Goal: Task Accomplishment & Management: Manage account settings

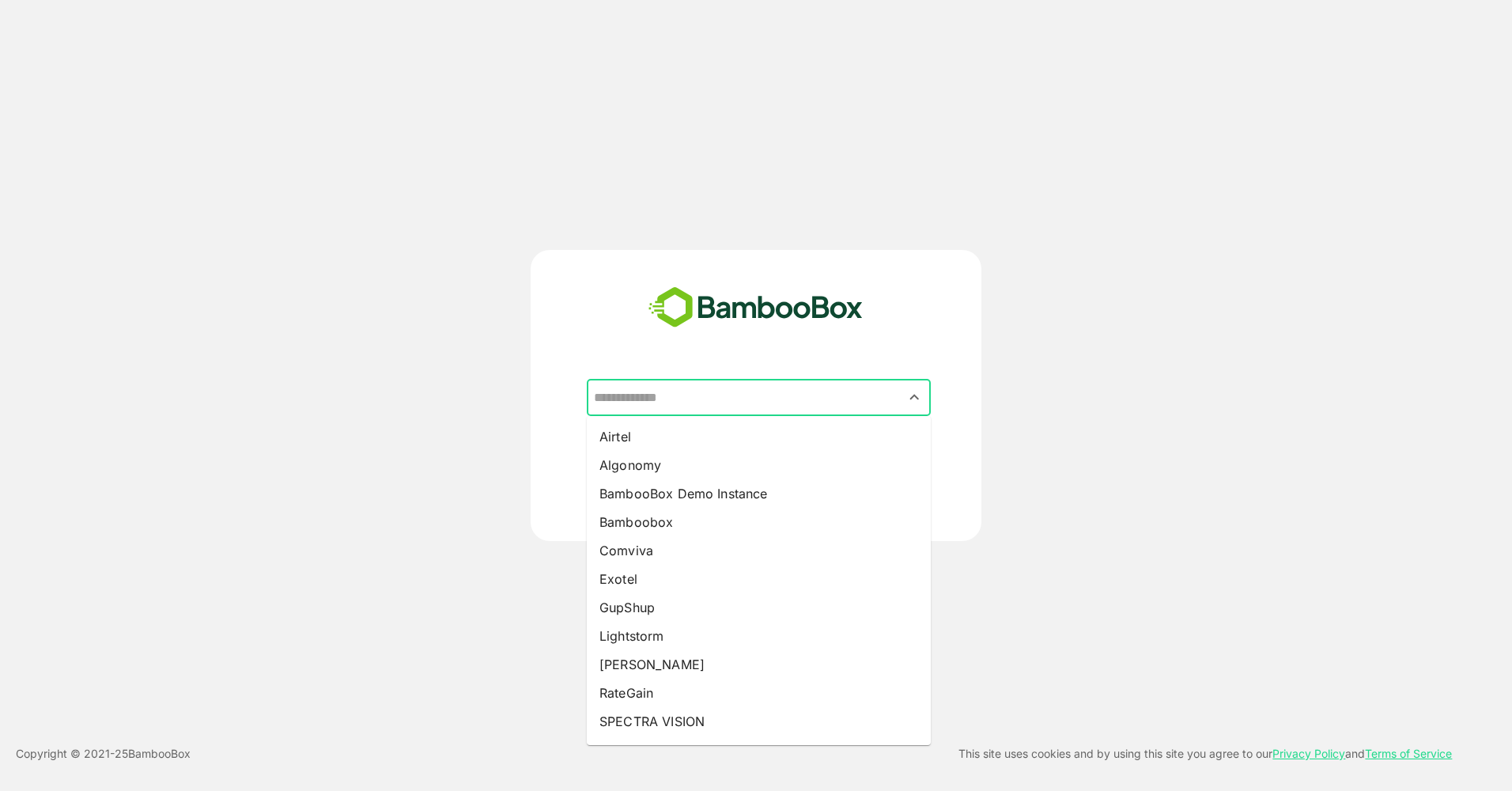
click at [730, 398] on input "text" at bounding box center [759, 398] width 337 height 30
click at [1012, 467] on div "​ Airtel Algonomy BambooBox Demo Instance Bamboobox Comviva Exotel GupShup Ligh…" at bounding box center [756, 395] width 1210 height 291
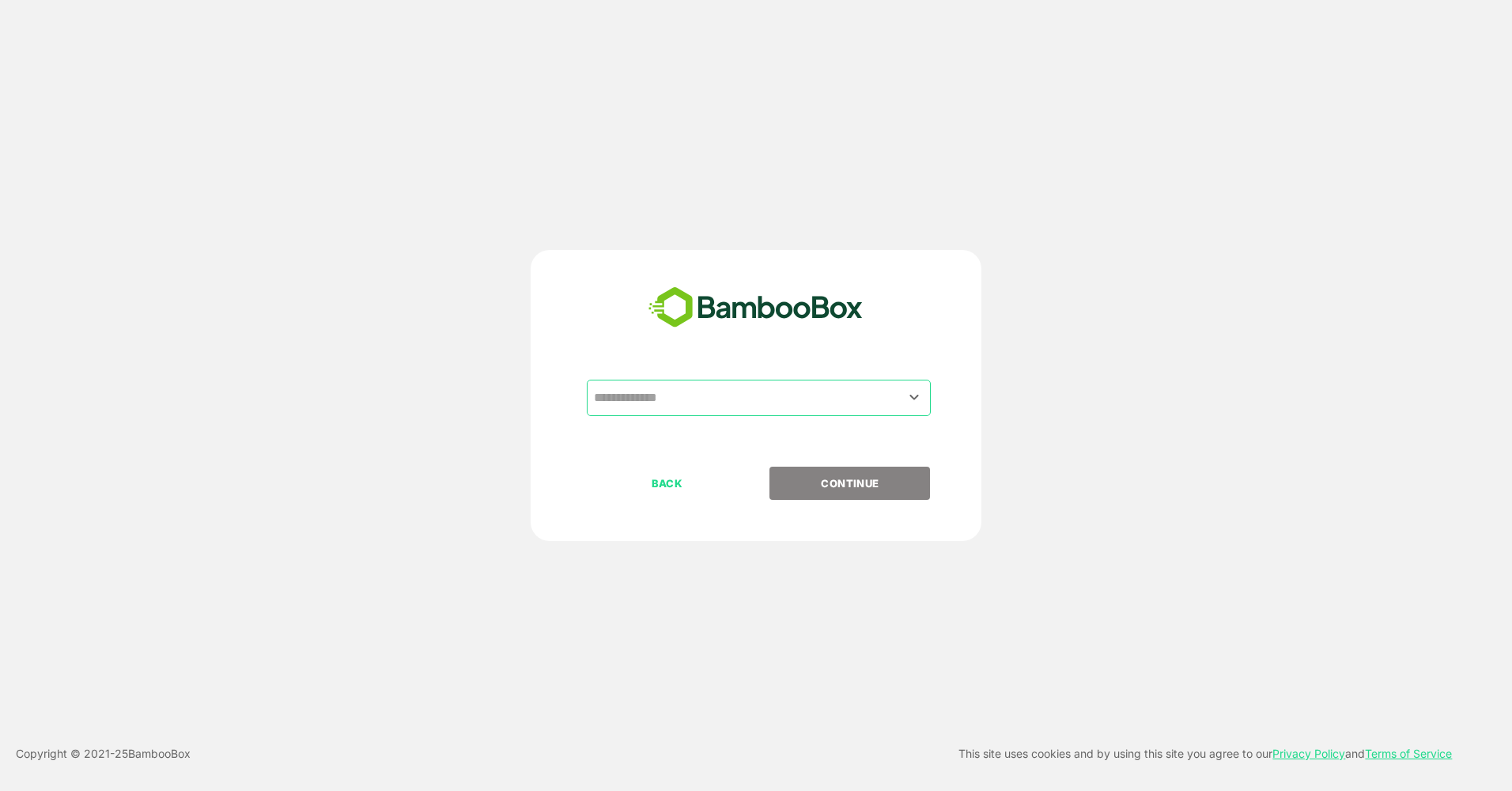
click at [813, 415] on div "​" at bounding box center [759, 398] width 344 height 36
click at [1106, 476] on div "​ BACK CONTINUE" at bounding box center [756, 395] width 1210 height 291
click at [917, 386] on div at bounding box center [913, 397] width 20 height 22
click at [914, 390] on icon "Open" at bounding box center [914, 397] width 19 height 19
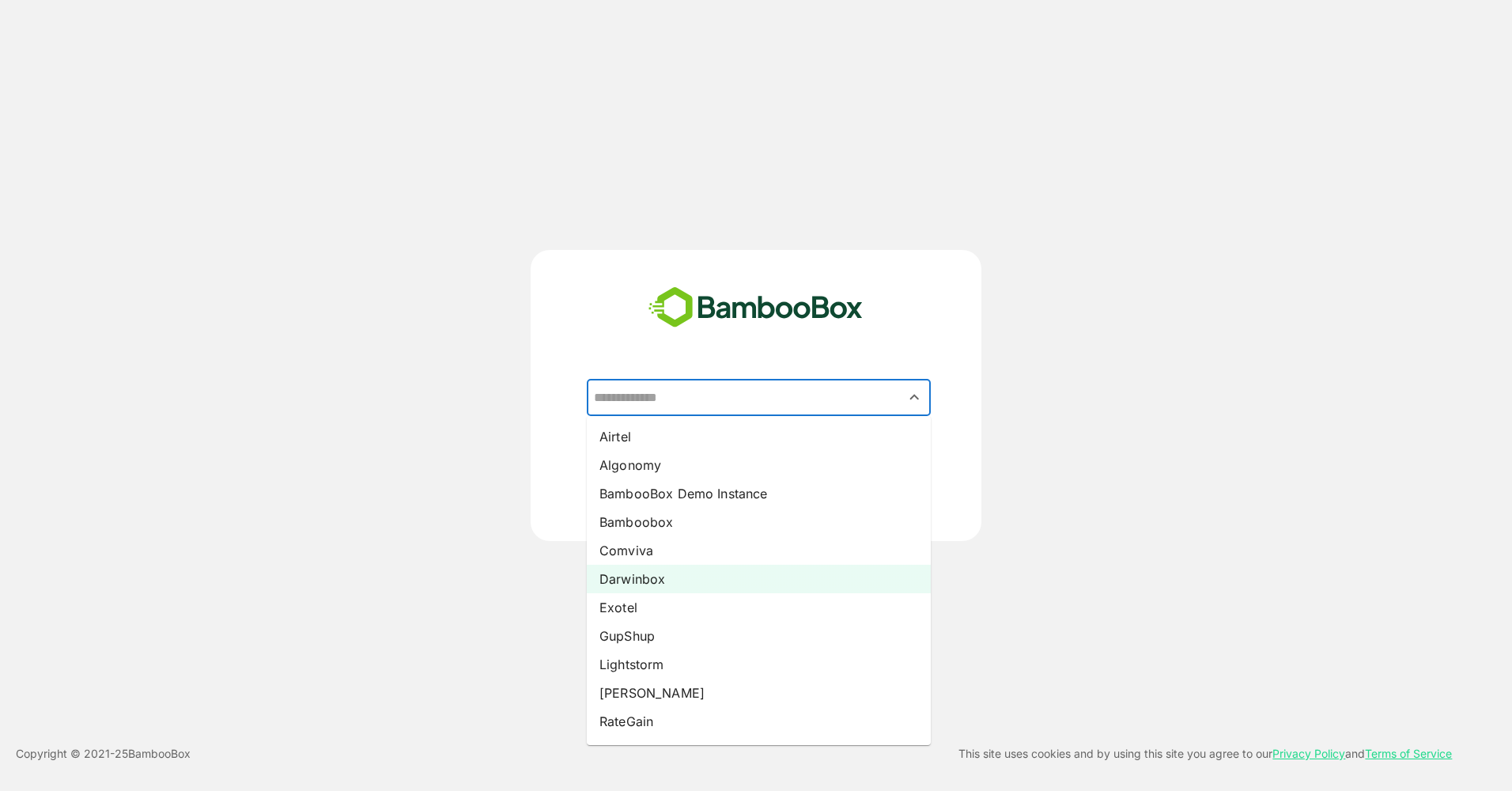
click at [761, 566] on li "Darwinbox" at bounding box center [759, 578] width 344 height 28
type input "*********"
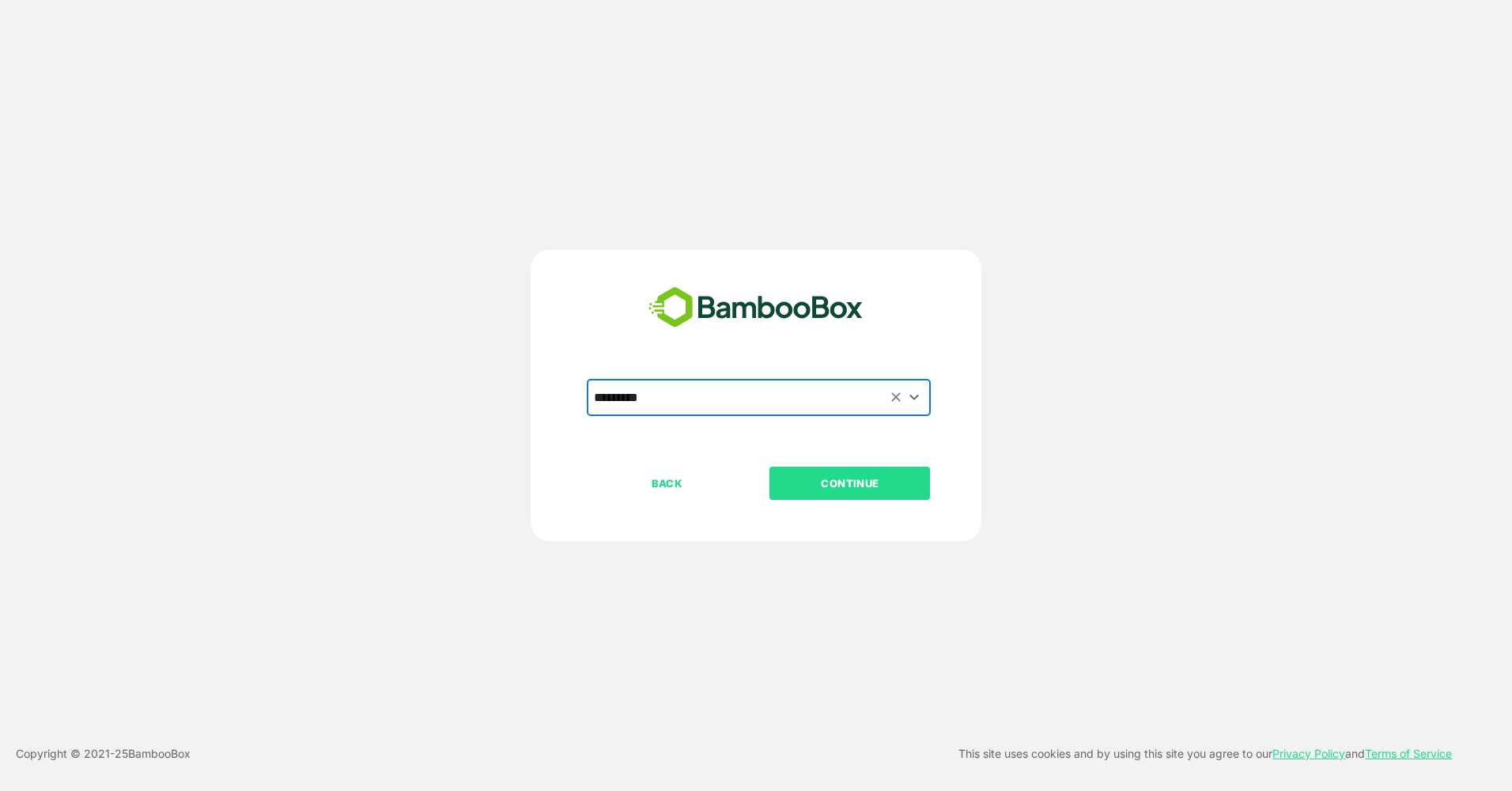
click at [845, 475] on p "CONTINUE" at bounding box center [850, 483] width 158 height 17
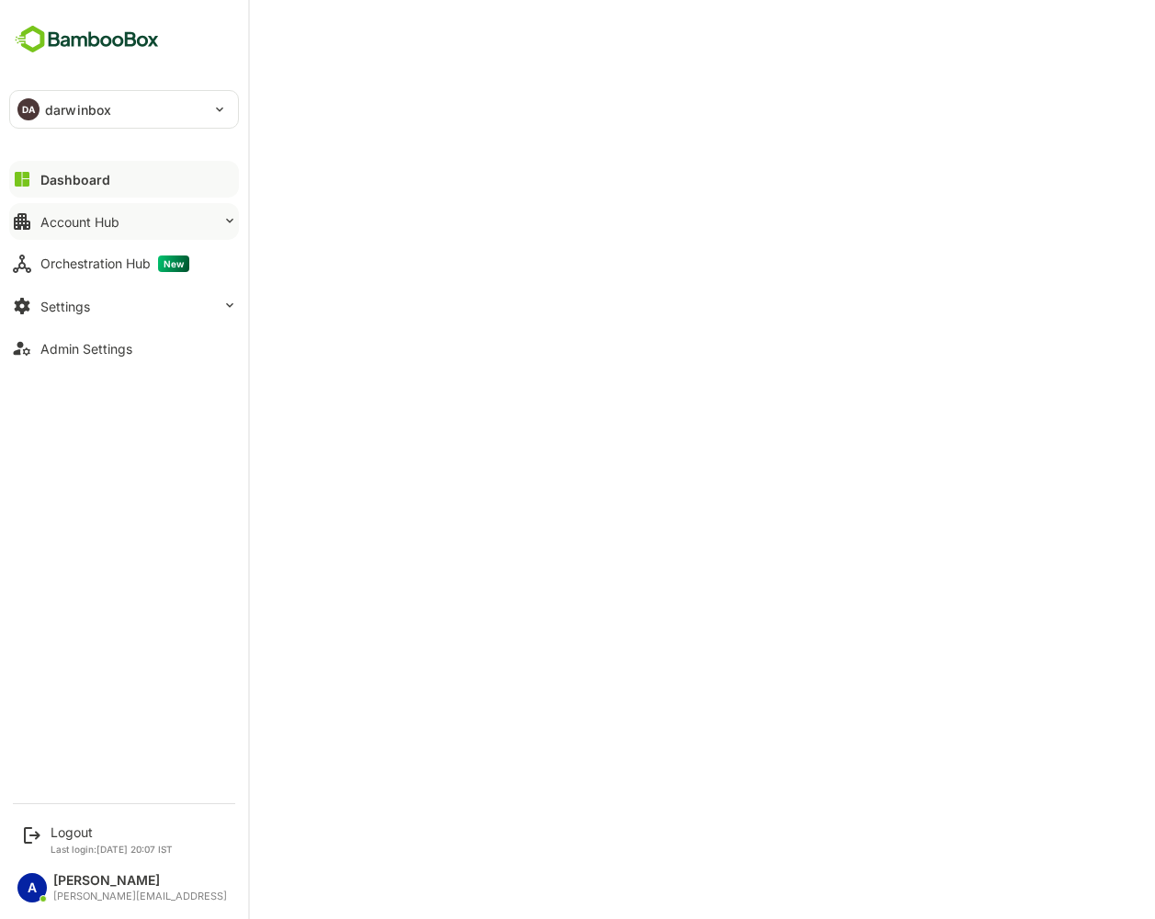
click at [114, 225] on div "Account Hub" at bounding box center [79, 222] width 79 height 16
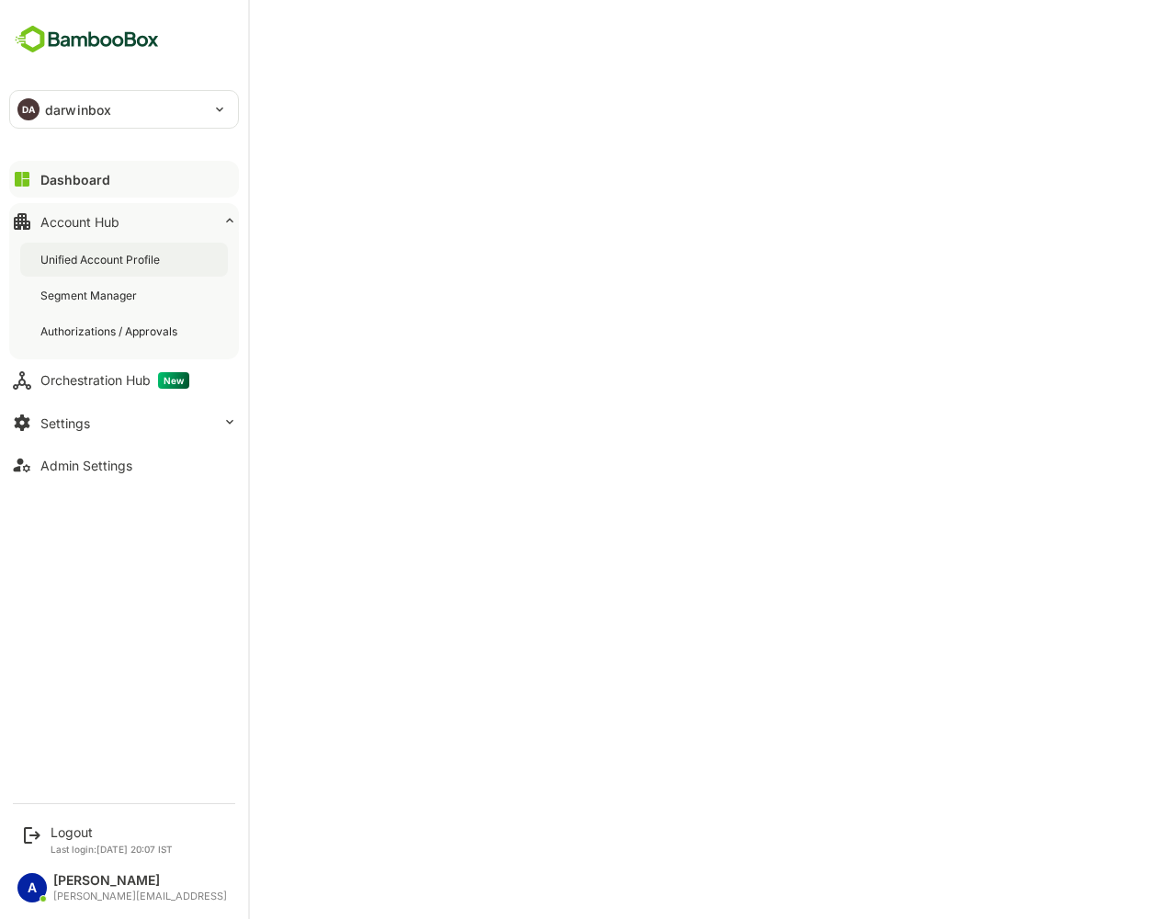
click at [116, 258] on div "Unified Account Profile" at bounding box center [101, 260] width 123 height 16
click at [98, 472] on div "Admin Settings" at bounding box center [86, 466] width 92 height 16
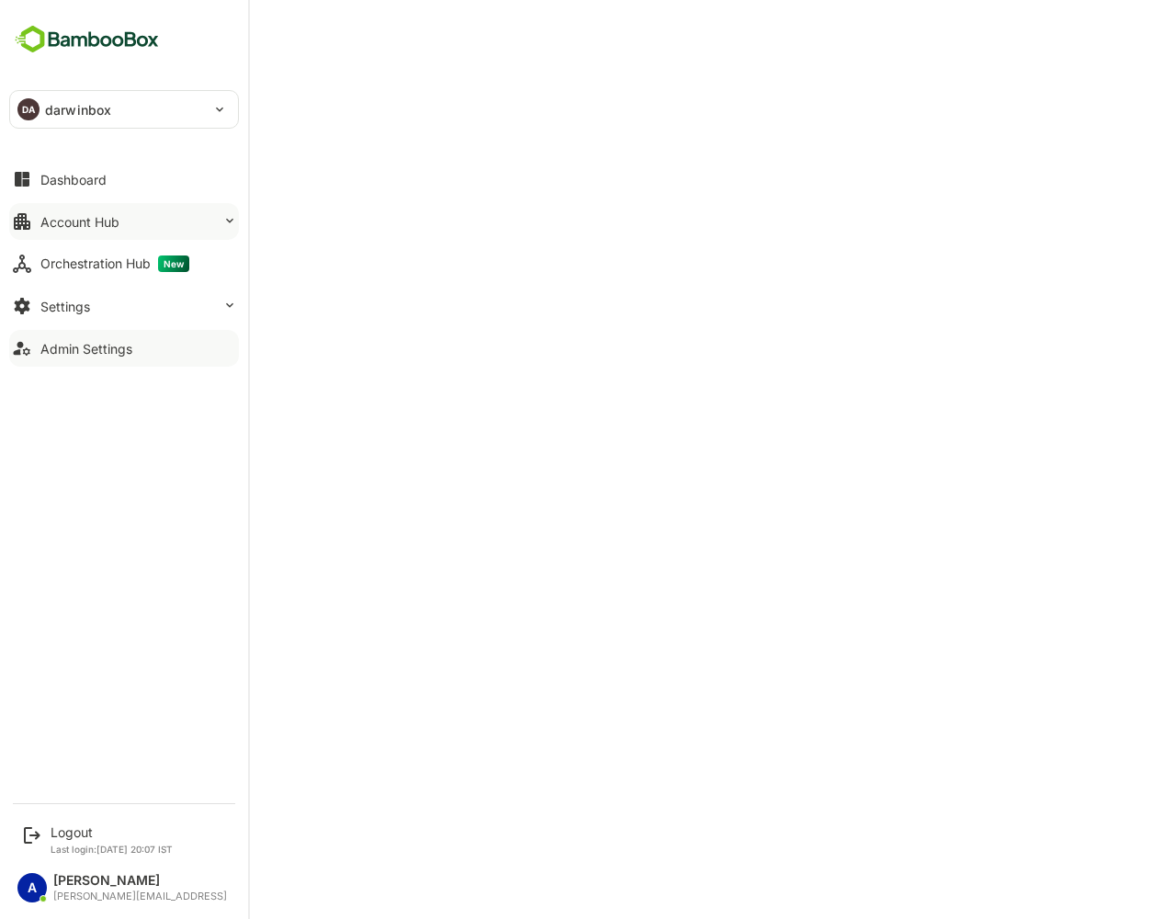
click at [55, 224] on div "Account Hub" at bounding box center [79, 222] width 79 height 16
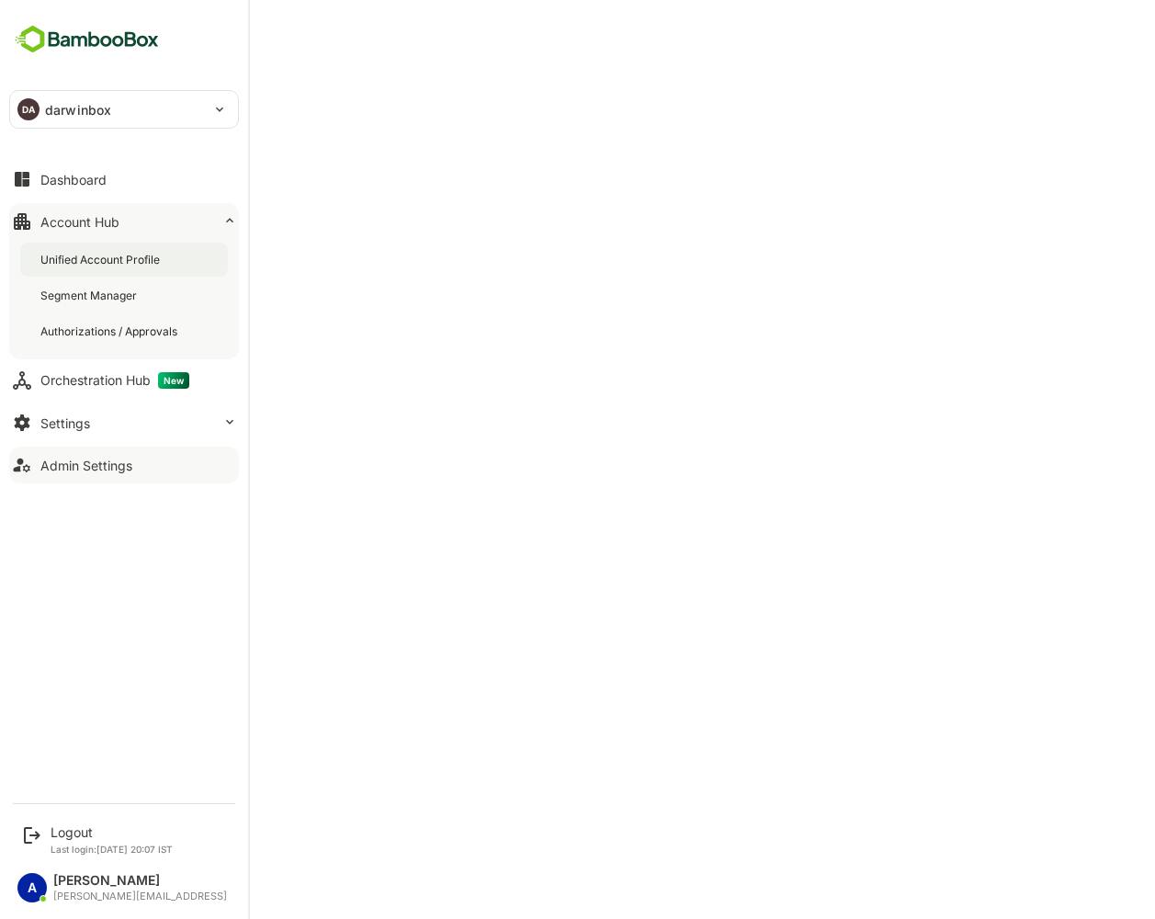
click at [65, 265] on div "Unified Account Profile" at bounding box center [101, 260] width 123 height 16
click at [138, 418] on button "Settings" at bounding box center [124, 422] width 230 height 37
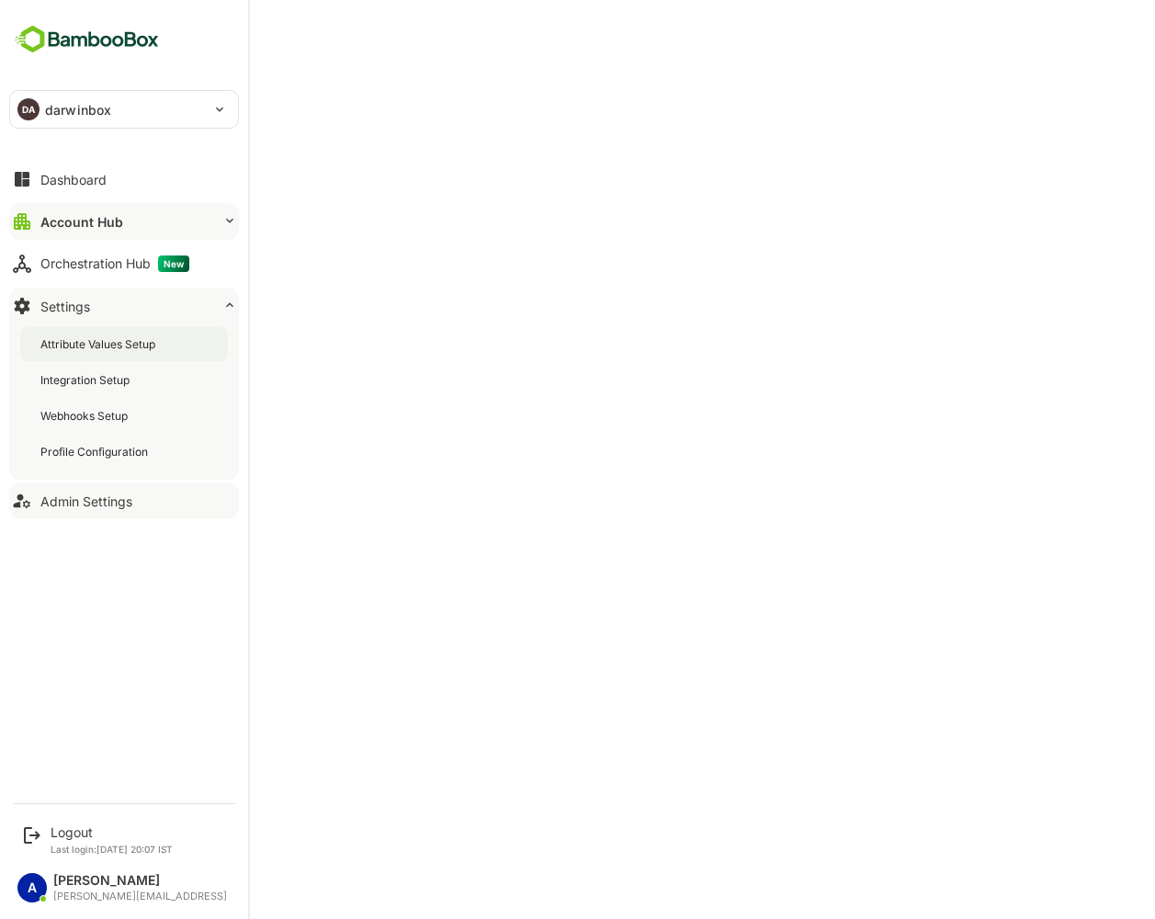
click at [168, 349] on div "Attribute Values Setup" at bounding box center [124, 344] width 208 height 34
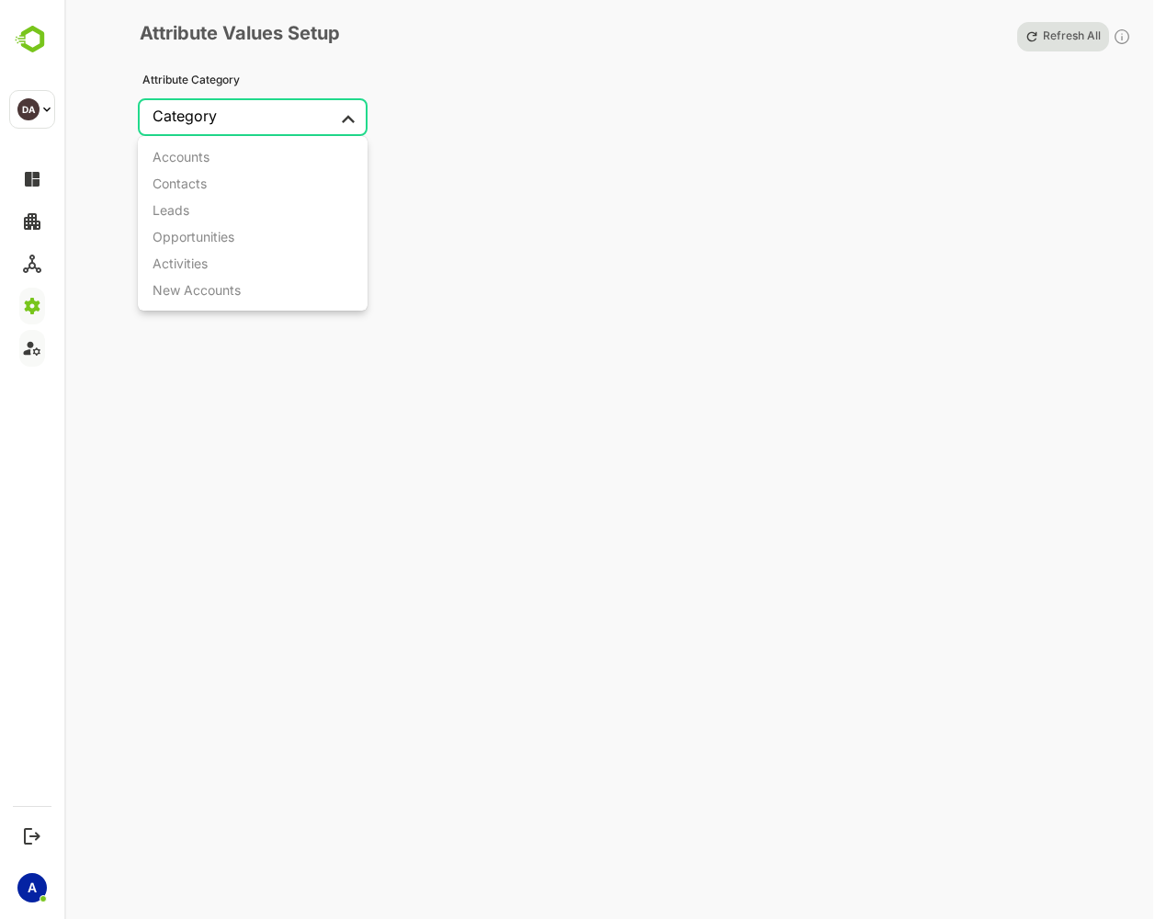
click at [333, 119] on body "DA darwinbox ********* DA Logout Last login: [DATE] 20:07 IST A [PERSON_NAME] […" at bounding box center [577, 459] width 1155 height 919
click at [287, 158] on li "Accounts" at bounding box center [253, 156] width 230 height 27
type input "********"
click at [554, 121] on body "DA darwinbox ********* DA Logout Last login: [DATE] 20:07 IST A [PERSON_NAME] […" at bounding box center [577, 459] width 1155 height 919
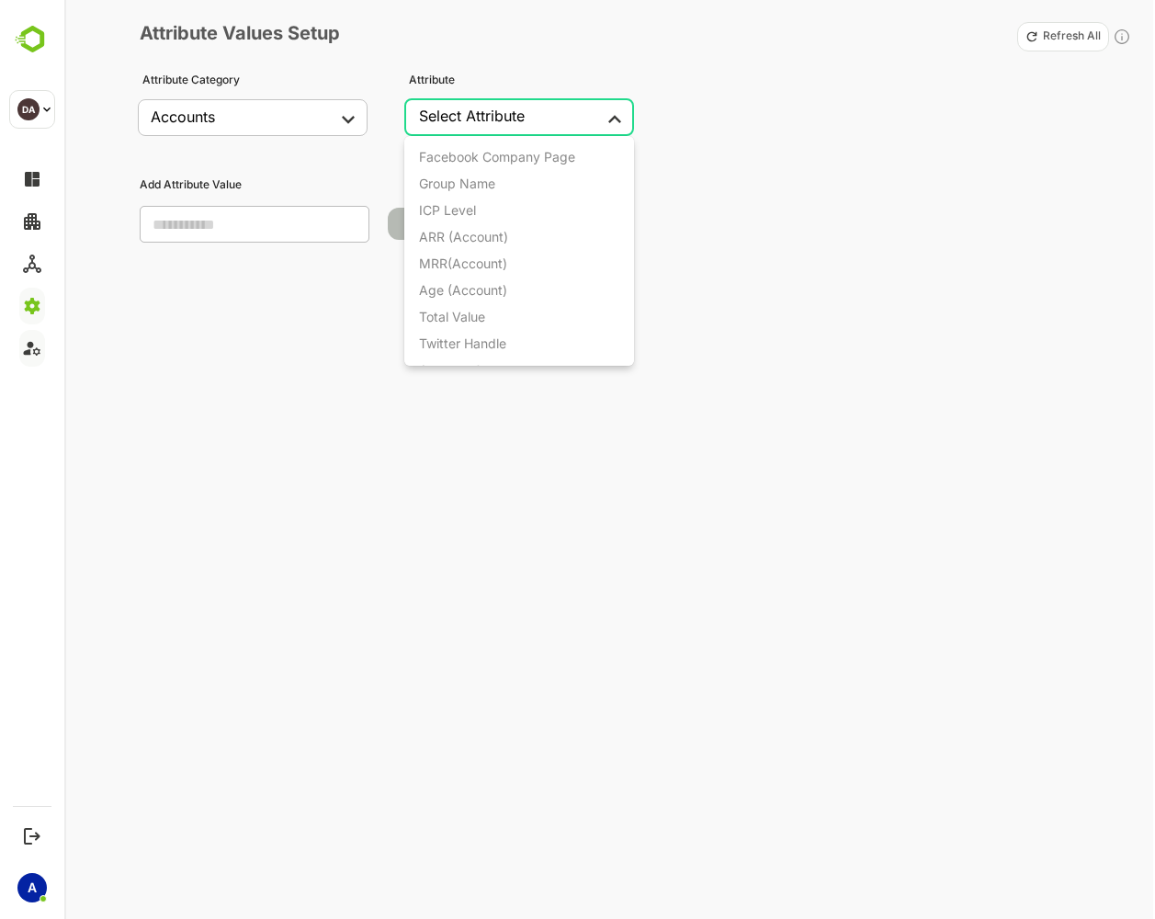
click at [783, 211] on div at bounding box center [577, 459] width 1155 height 919
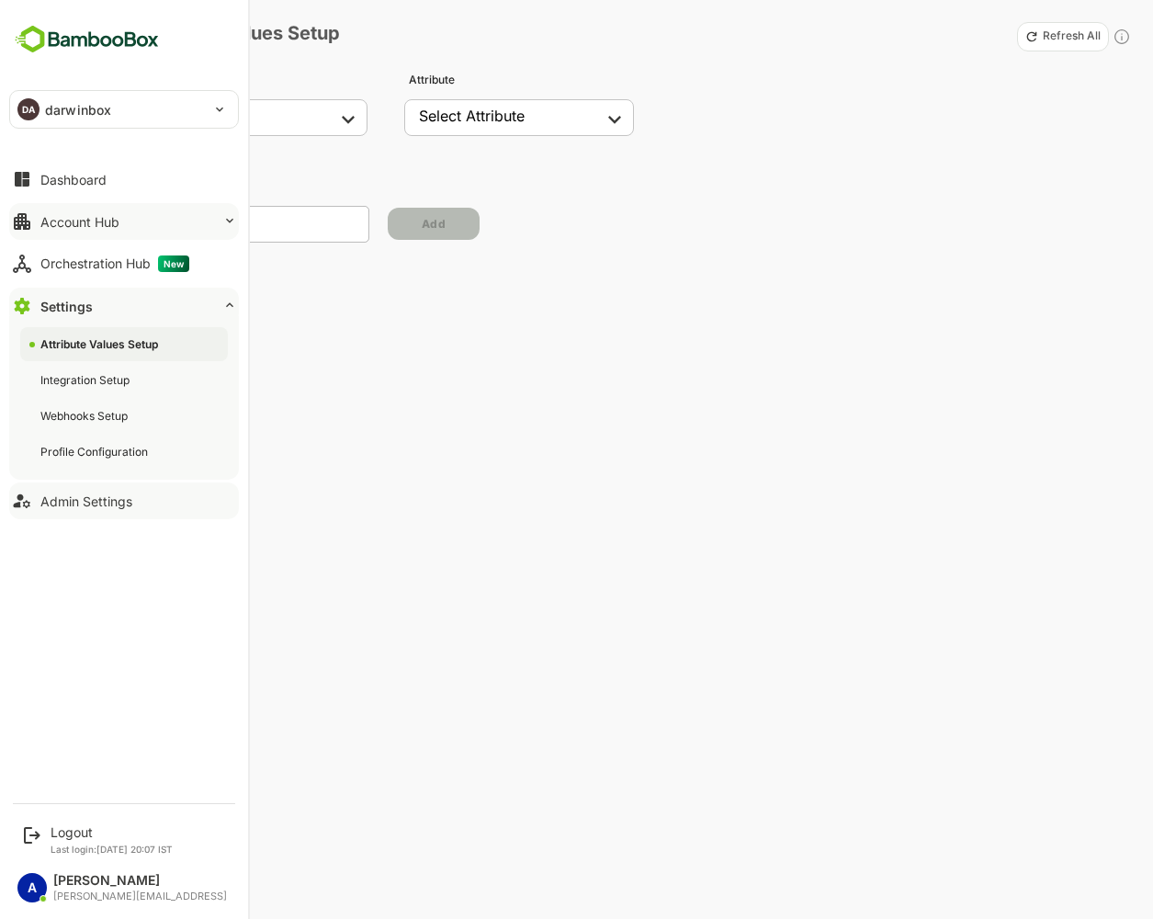
click at [84, 219] on div "Account Hub" at bounding box center [79, 222] width 79 height 16
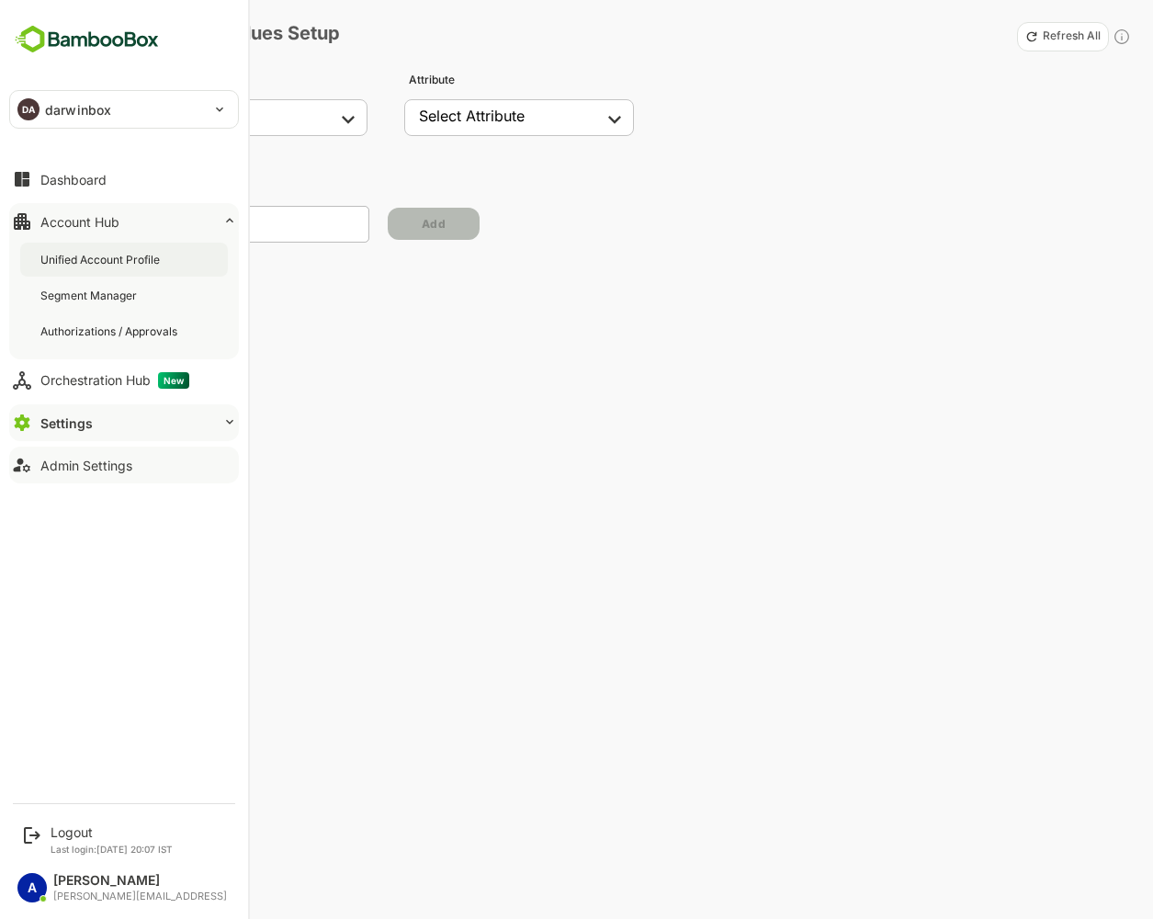
click at [93, 267] on div "Unified Account Profile" at bounding box center [101, 260] width 123 height 16
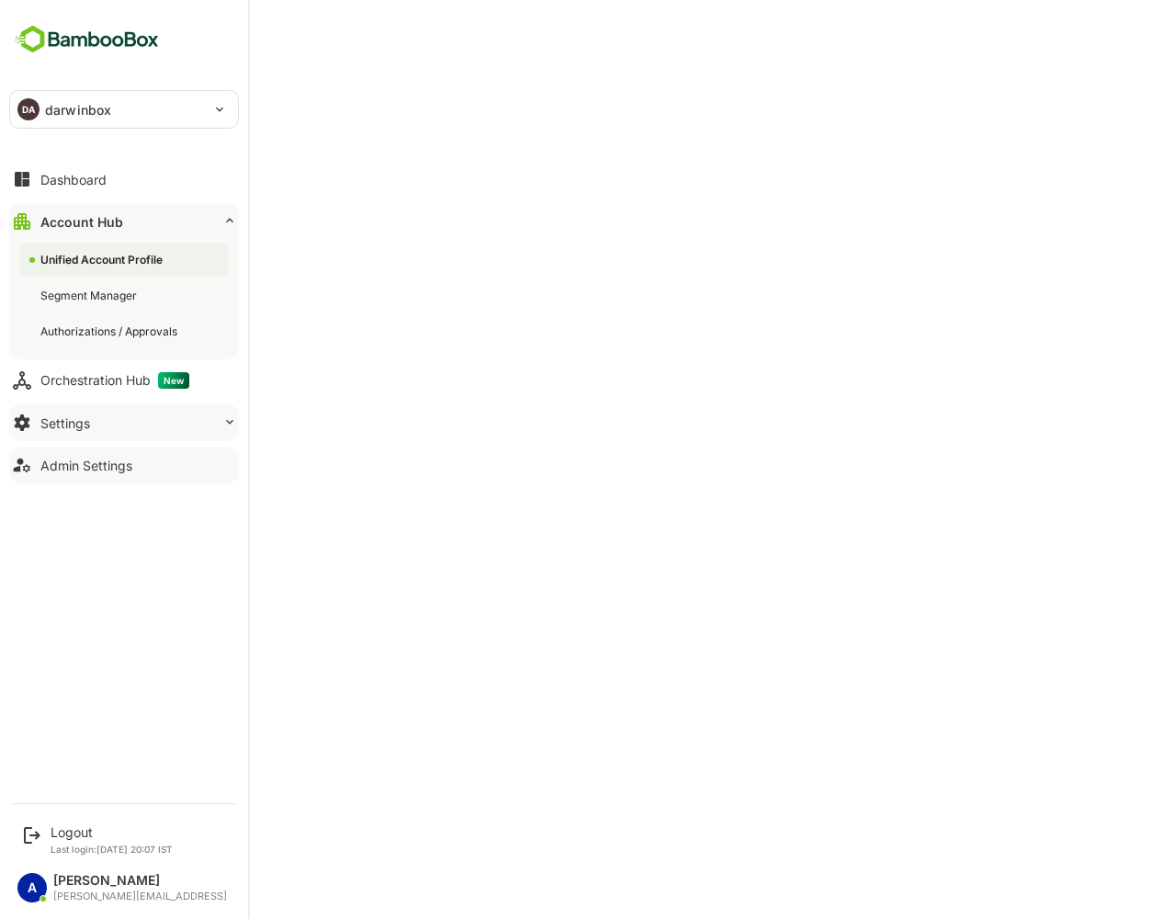
click at [123, 420] on button "Settings" at bounding box center [124, 422] width 230 height 37
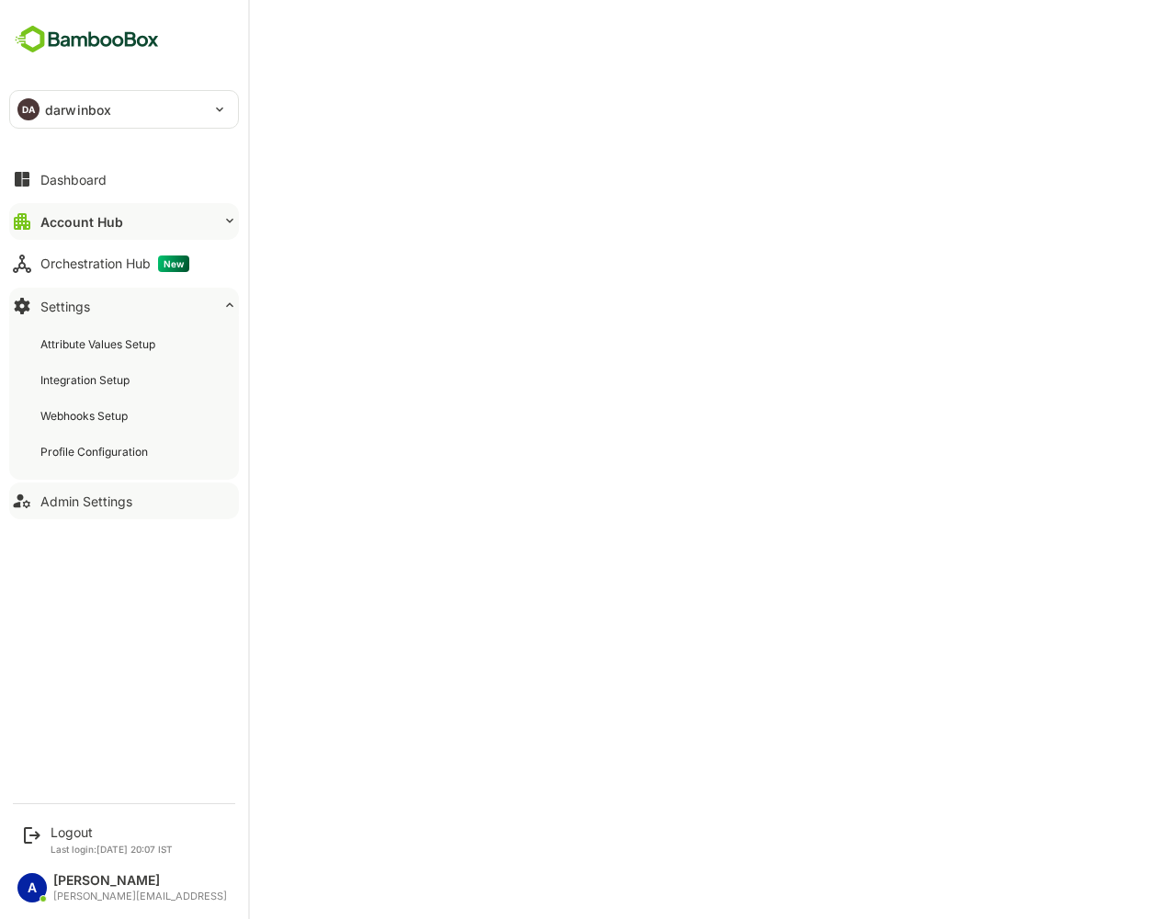
click at [152, 482] on button "Admin Settings" at bounding box center [124, 500] width 230 height 37
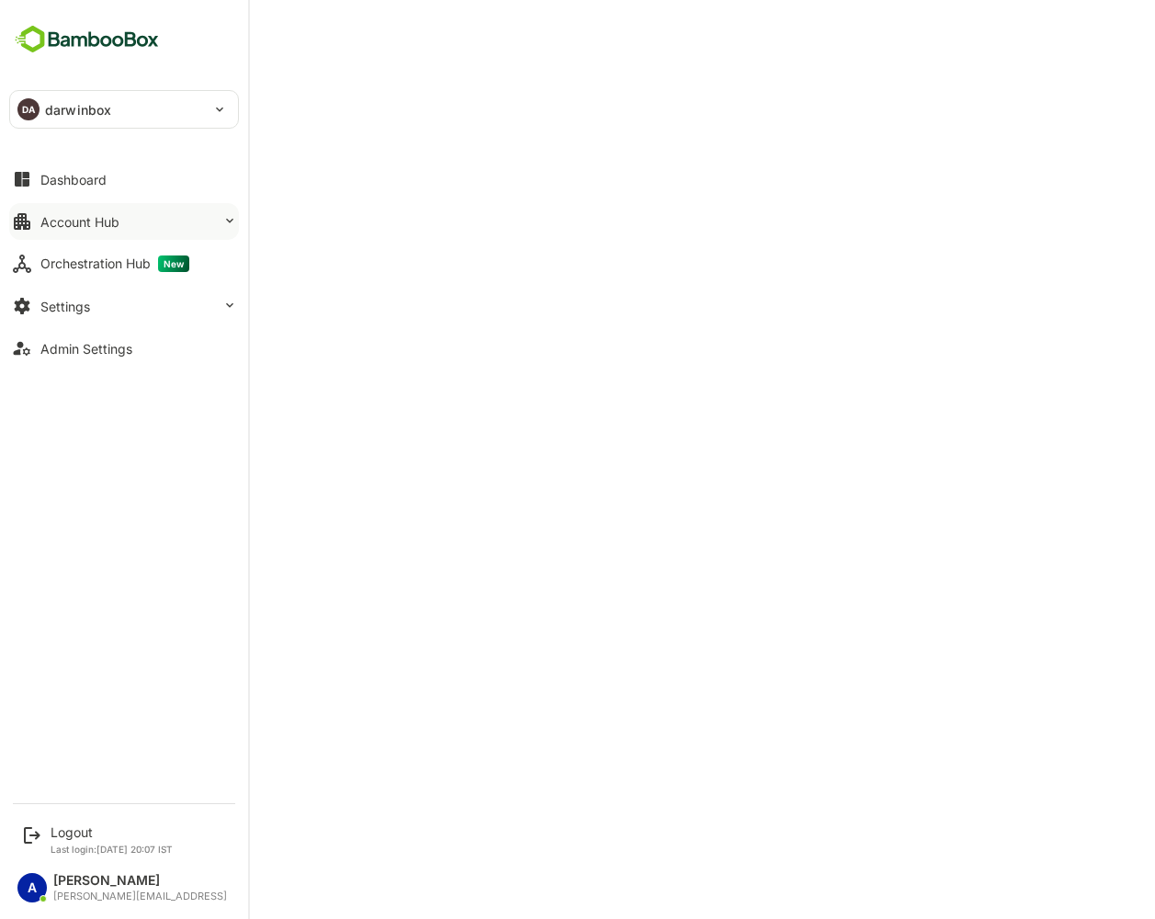
click at [92, 216] on div "Account Hub" at bounding box center [79, 222] width 79 height 16
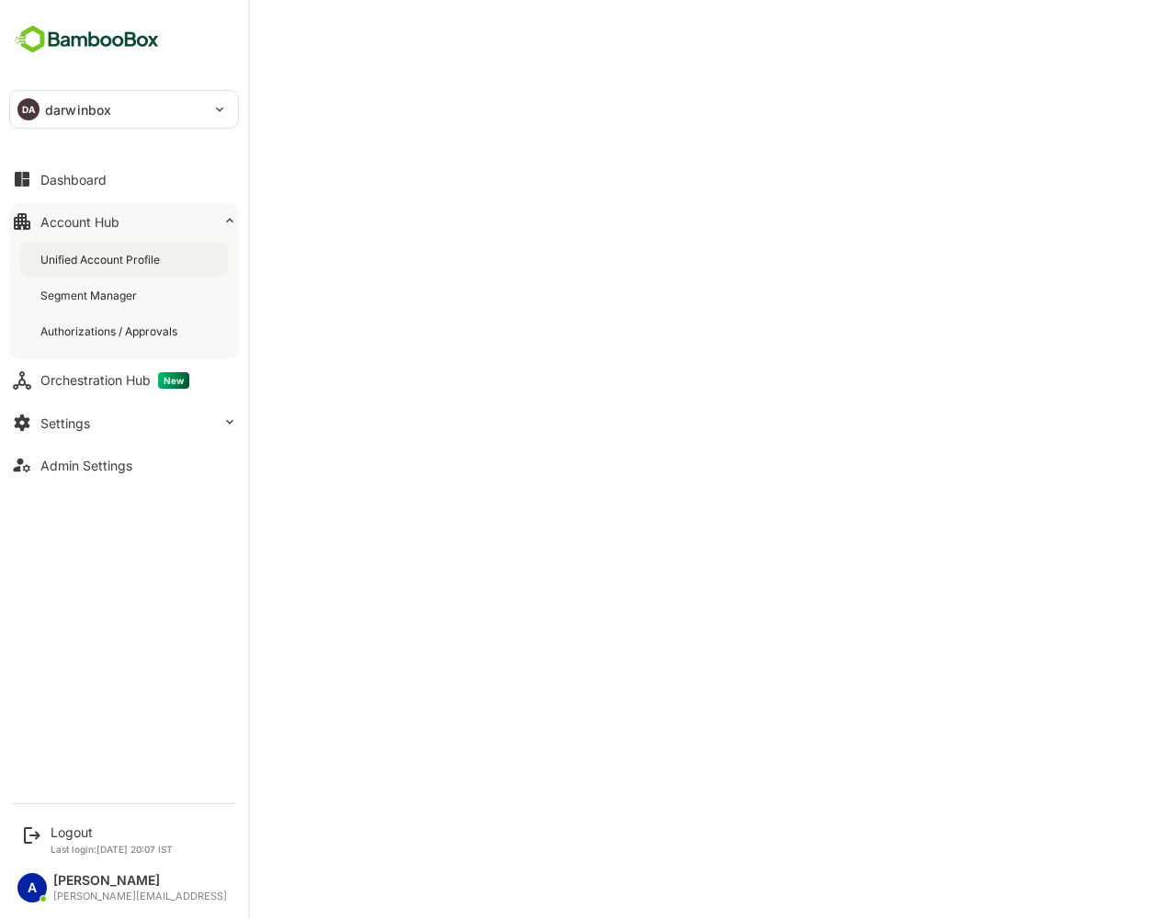
click at [97, 247] on div "Unified Account Profile" at bounding box center [124, 260] width 208 height 34
